Goal: Task Accomplishment & Management: Manage account settings

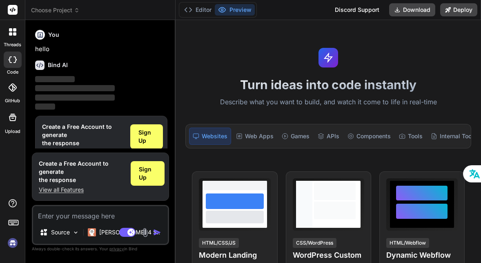
scroll to position [20, 0]
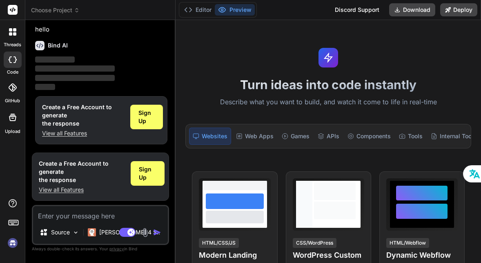
click at [12, 243] on img at bounding box center [13, 243] width 14 height 14
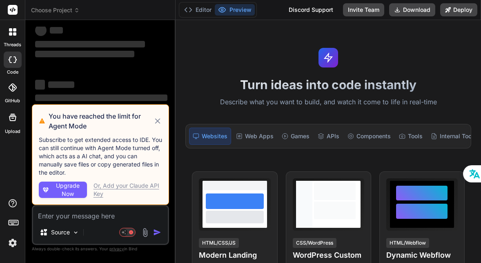
scroll to position [0, 0]
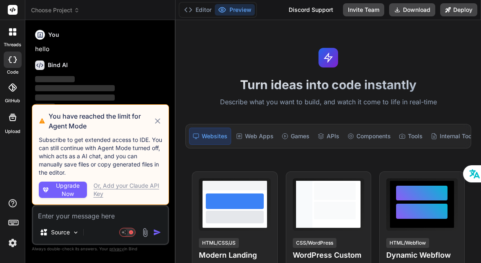
click at [158, 122] on icon at bounding box center [157, 120] width 5 height 5
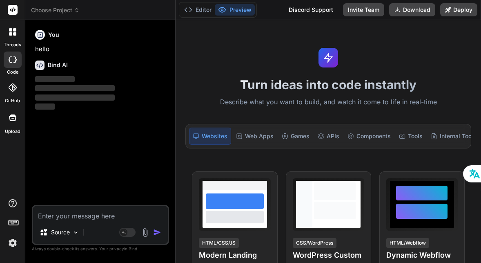
click at [200, 94] on div "Turn ideas into code instantly Describe what you want to build, and watch it co…" at bounding box center [328, 141] width 305 height 243
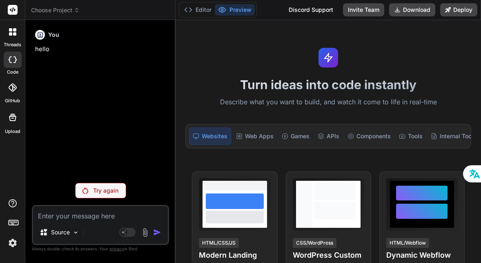
click at [68, 164] on div "You hello" at bounding box center [101, 101] width 136 height 149
click at [94, 188] on p "Try again" at bounding box center [105, 190] width 25 height 8
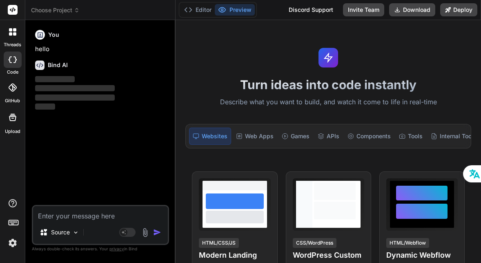
click at [10, 243] on img at bounding box center [13, 243] width 14 height 14
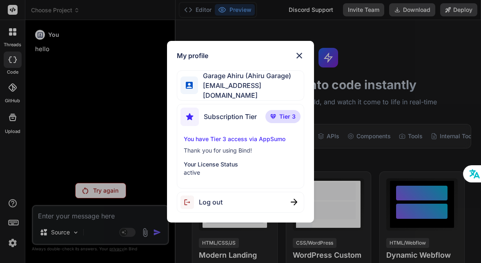
drag, startPoint x: 71, startPoint y: 137, endPoint x: 9, endPoint y: 197, distance: 86.6
click at [67, 138] on div "My profile Garage Ahiru (Ahiru Garage) ahiru.garage@gmail.com Subscription Tier…" at bounding box center [240, 131] width 481 height 263
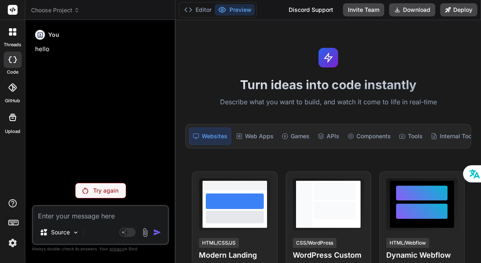
click at [17, 221] on icon at bounding box center [13, 221] width 11 height 11
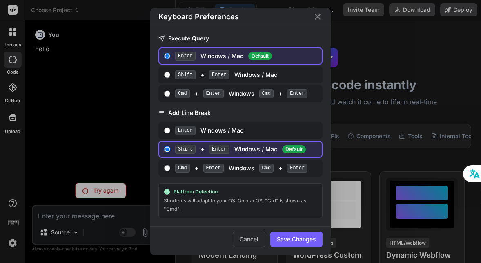
click at [14, 201] on div "Keyboard Preferences Execute Query Enter Windows / Mac Default Shift + Enter Wi…" at bounding box center [240, 131] width 481 height 263
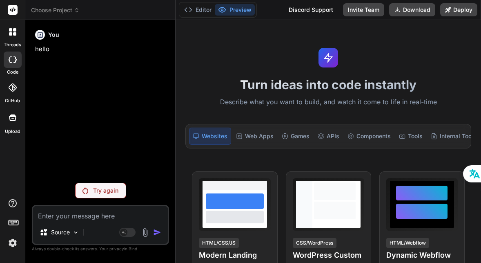
click at [8, 7] on icon at bounding box center [13, 10] width 10 height 10
click at [16, 9] on rect at bounding box center [13, 10] width 10 height 10
click at [73, 13] on span "Choose Project" at bounding box center [55, 10] width 49 height 8
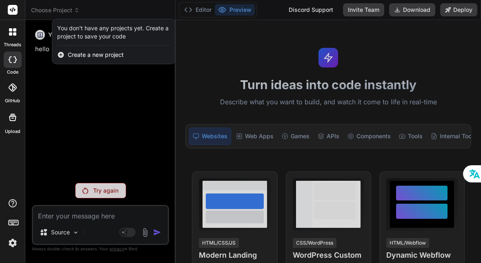
drag, startPoint x: 427, startPoint y: 44, endPoint x: 426, endPoint y: 32, distance: 12.3
click at [426, 44] on div at bounding box center [240, 131] width 481 height 263
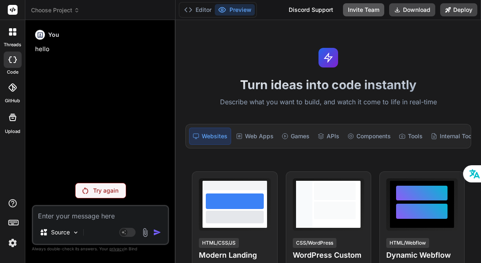
click at [358, 12] on button "Invite Team" at bounding box center [363, 9] width 41 height 13
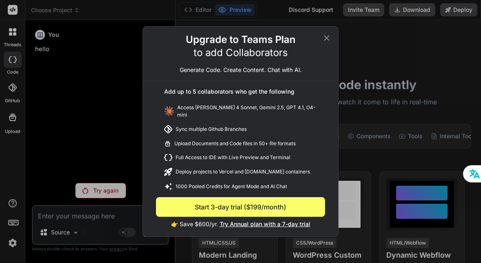
click at [328, 38] on icon at bounding box center [327, 38] width 10 height 10
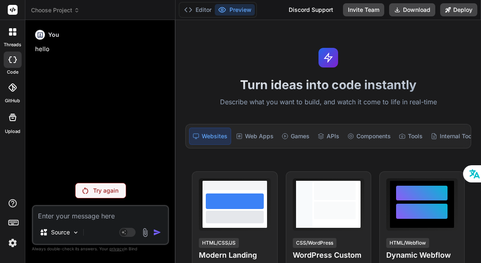
drag, startPoint x: 275, startPoint y: 31, endPoint x: 225, endPoint y: 18, distance: 51.1
click at [270, 32] on div "Turn ideas into code instantly Describe what you want to build, and watch it co…" at bounding box center [328, 141] width 305 height 243
click at [201, 7] on button "Editor" at bounding box center [198, 9] width 34 height 11
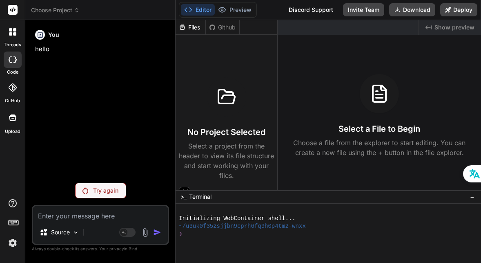
click at [309, 62] on div "Created with Pixso. Show preview Select a File to Begin Choose a file from the …" at bounding box center [379, 105] width 203 height 170
drag, startPoint x: 97, startPoint y: 54, endPoint x: 122, endPoint y: 62, distance: 25.7
click at [97, 54] on div "You hello" at bounding box center [101, 101] width 136 height 149
click at [15, 9] on icon at bounding box center [13, 9] width 6 height 5
click at [51, 10] on span "Choose Project" at bounding box center [55, 10] width 49 height 8
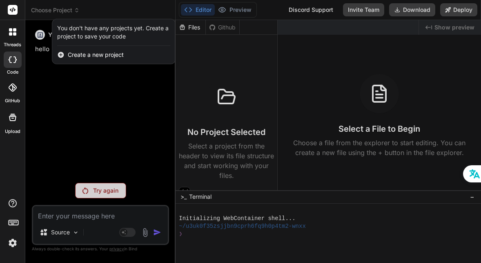
click at [65, 104] on div at bounding box center [240, 131] width 481 height 263
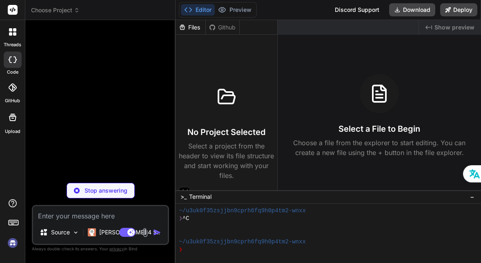
scroll to position [16, 0]
click at [14, 166] on div "threads code GitHub Upload" at bounding box center [12, 131] width 25 height 263
drag, startPoint x: 458, startPoint y: 83, endPoint x: 462, endPoint y: 76, distance: 8.1
click at [458, 83] on div "Select a File to Begin Choose a file from the explorer to start editing. You ca…" at bounding box center [379, 115] width 203 height 83
drag, startPoint x: 433, startPoint y: 90, endPoint x: 310, endPoint y: 62, distance: 125.9
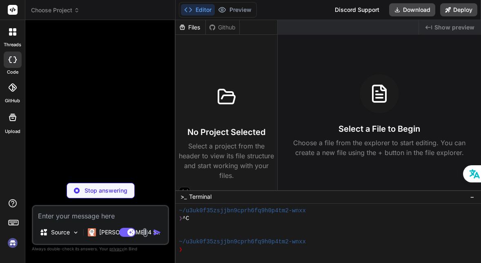
click at [425, 89] on div "Select a File to Begin Choose a file from the explorer to start editing. You ca…" at bounding box center [379, 115] width 203 height 83
drag, startPoint x: 129, startPoint y: 53, endPoint x: 72, endPoint y: 60, distance: 57.9
click at [127, 54] on div at bounding box center [101, 101] width 136 height 149
click at [100, 189] on p "Stop answering" at bounding box center [106, 190] width 43 height 8
click at [12, 9] on icon at bounding box center [13, 10] width 10 height 10
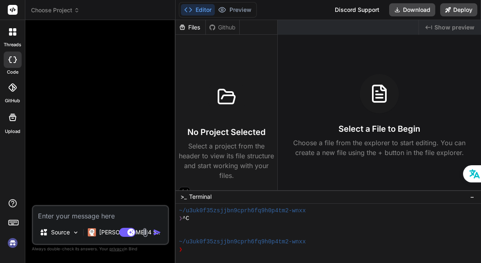
drag, startPoint x: 15, startPoint y: 36, endPoint x: 21, endPoint y: 40, distance: 7.7
click at [15, 36] on div at bounding box center [12, 31] width 17 height 17
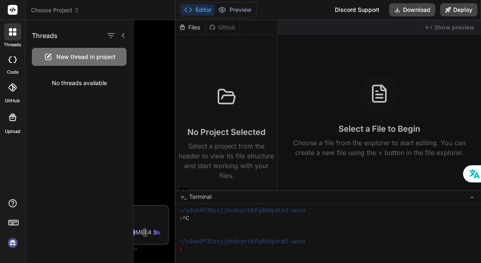
drag, startPoint x: 151, startPoint y: 56, endPoint x: 86, endPoint y: 62, distance: 65.2
click at [151, 56] on div at bounding box center [308, 141] width 348 height 243
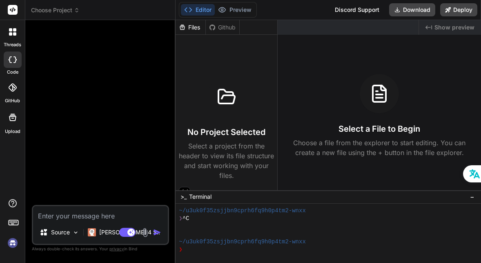
click at [15, 60] on icon at bounding box center [14, 59] width 3 height 7
type textarea "x"
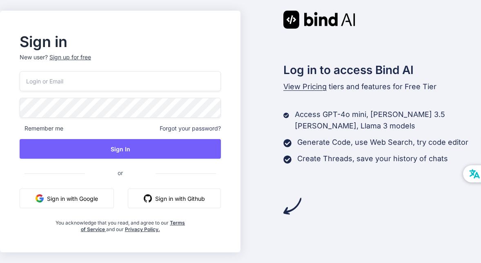
drag, startPoint x: 78, startPoint y: 197, endPoint x: 91, endPoint y: 197, distance: 13.1
click at [78, 197] on button "Sign in with Google" at bounding box center [67, 198] width 94 height 20
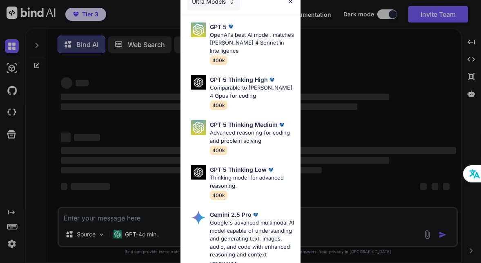
type textarea "x"
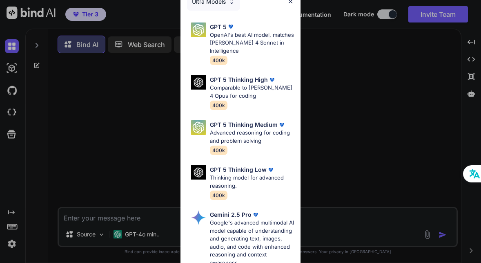
click at [351, 87] on div "Ultra Models GPT 5 OpenAI's best AI model, matches [PERSON_NAME] 4 Sonnet in In…" at bounding box center [240, 131] width 481 height 263
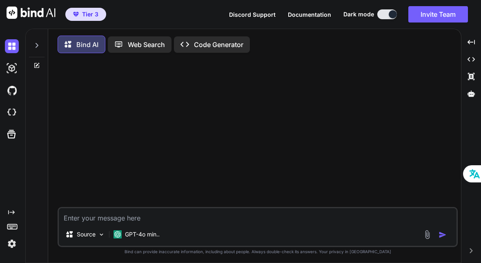
click at [9, 250] on img at bounding box center [12, 243] width 14 height 14
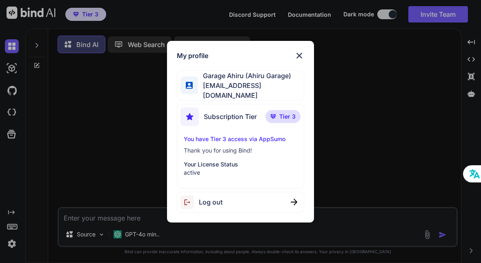
drag, startPoint x: 217, startPoint y: 199, endPoint x: 224, endPoint y: 206, distance: 9.8
click at [216, 199] on span "Log out" at bounding box center [211, 202] width 24 height 10
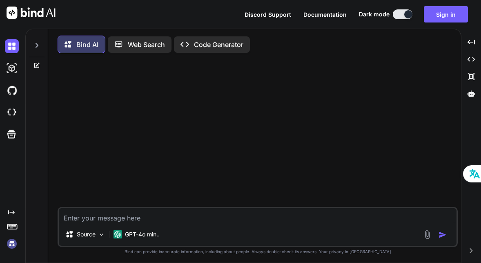
click at [13, 247] on img at bounding box center [12, 243] width 14 height 14
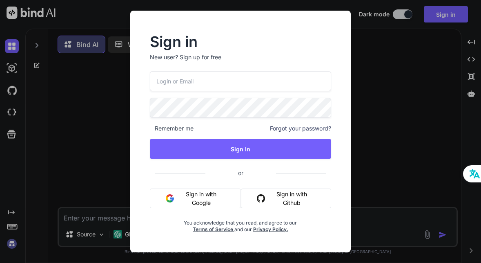
click at [193, 82] on input "email" at bounding box center [240, 81] width 181 height 20
click at [291, 128] on div "Remember me Forgot your password? Sign In or Sign in with Google Sign in with G…" at bounding box center [240, 151] width 181 height 161
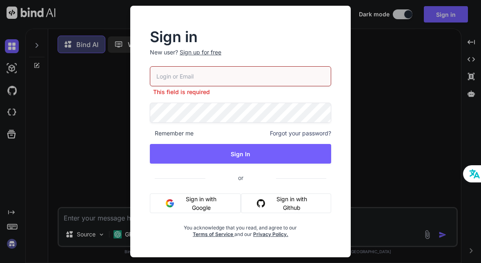
drag, startPoint x: 200, startPoint y: 77, endPoint x: 215, endPoint y: 76, distance: 15.2
click at [201, 77] on input "email" at bounding box center [240, 76] width 181 height 20
click at [274, 71] on input "ahiru.garage@gmail.com" at bounding box center [240, 76] width 181 height 20
type input "ahiru.garage@gmail.com"
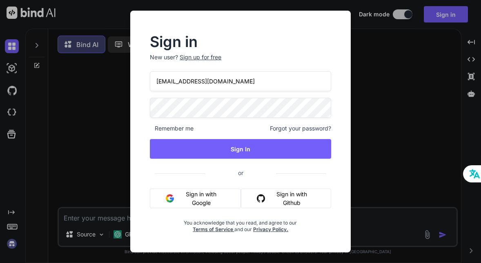
click at [310, 134] on div "ahiru.garage@gmail.com Remember me Forgot your password? Sign In or Sign in wit…" at bounding box center [240, 151] width 181 height 161
click at [296, 128] on span "Forgot your password?" at bounding box center [300, 128] width 61 height 8
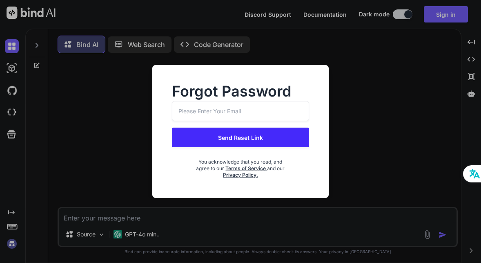
click at [254, 111] on input "email" at bounding box center [240, 111] width 137 height 20
type input "ahiru.garage@gmail.com"
drag, startPoint x: 275, startPoint y: 136, endPoint x: 279, endPoint y: 137, distance: 4.6
click at [275, 136] on button "Send Reset Link" at bounding box center [240, 137] width 137 height 20
click at [250, 134] on button "Send Reset Link" at bounding box center [240, 137] width 137 height 20
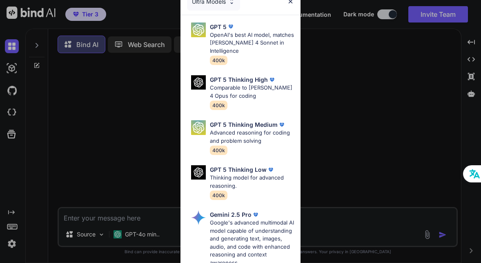
type textarea "x"
click at [16, 243] on div "Ultra Models GPT 5 OpenAI's best AI model, matches [PERSON_NAME] 4 Sonnet in In…" at bounding box center [240, 131] width 481 height 263
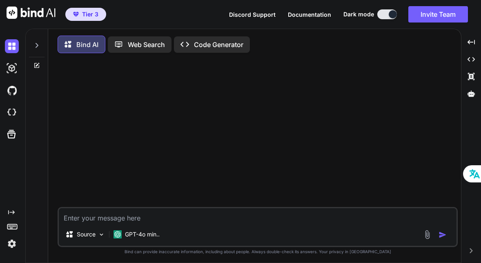
click at [13, 243] on img at bounding box center [12, 243] width 14 height 14
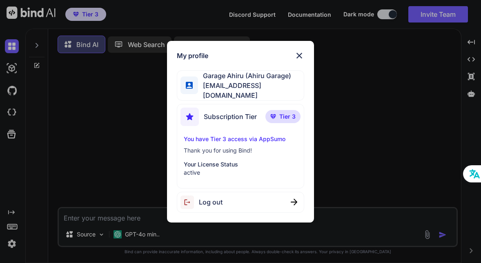
click at [251, 87] on span "ahiru.garage@gmail.com" at bounding box center [251, 90] width 106 height 20
click at [258, 89] on span "ahiru.garage@gmail.com" at bounding box center [251, 90] width 106 height 20
click at [210, 89] on span "ahiru.garage@gmail.com" at bounding box center [251, 90] width 106 height 20
click at [205, 87] on span "ahiru.garage@gmail.com" at bounding box center [251, 90] width 106 height 20
click at [204, 87] on span "ahiru.garage@gmail.com" at bounding box center [251, 90] width 106 height 20
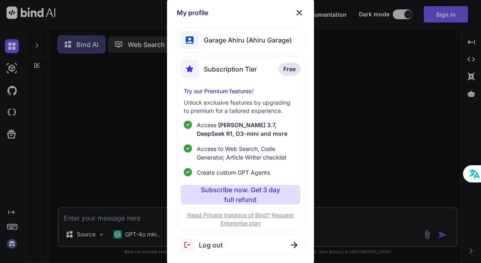
click at [370, 67] on div "My profile Garage Ahiru (Ahiru Garage) Subscription Tier Free Try our Premium f…" at bounding box center [240, 131] width 481 height 263
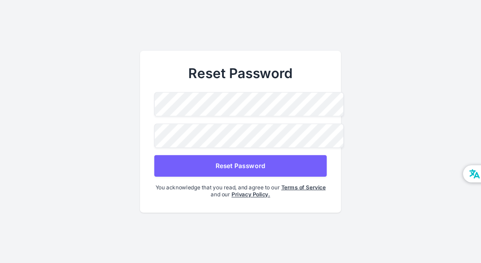
click at [0, 262] on com-1password-button at bounding box center [0, 263] width 0 height 0
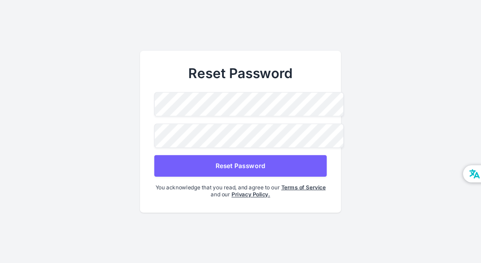
click at [0, 262] on com-1password-button at bounding box center [0, 263] width 0 height 0
click at [118, 122] on main "Reset Password Reset Password You acknowledge that you read, and agree to our T…" at bounding box center [240, 131] width 481 height 263
click at [110, 127] on main "Reset Password Reset Password You acknowledge that you read, and agree to our T…" at bounding box center [240, 131] width 481 height 263
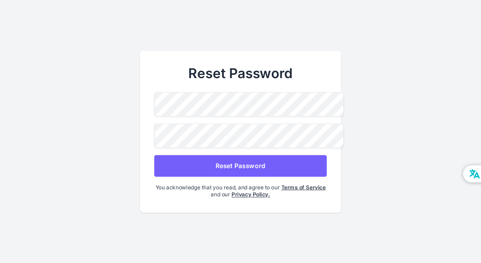
click at [190, 165] on button "Reset Password" at bounding box center [240, 165] width 172 height 22
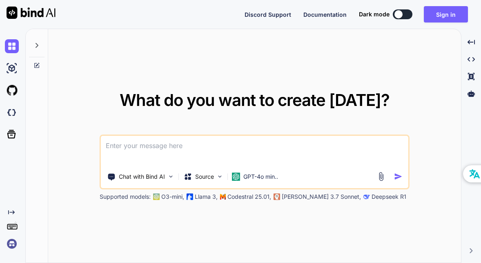
click at [368, 56] on div "What do you want to create [DATE]? Chat with Bind AI Source GPT-4o min.. Suppor…" at bounding box center [254, 146] width 413 height 234
click at [256, 42] on div "What do you want to create [DATE]? Chat with Bind AI Source GPT-4o min.. Suppor…" at bounding box center [254, 146] width 413 height 234
drag, startPoint x: 110, startPoint y: 27, endPoint x: 90, endPoint y: 22, distance: 20.1
click at [111, 27] on div "Discord Support Documentation Dark mode Sign in Created with Pixso." at bounding box center [240, 14] width 481 height 29
